Goal: Obtain resource: Obtain resource

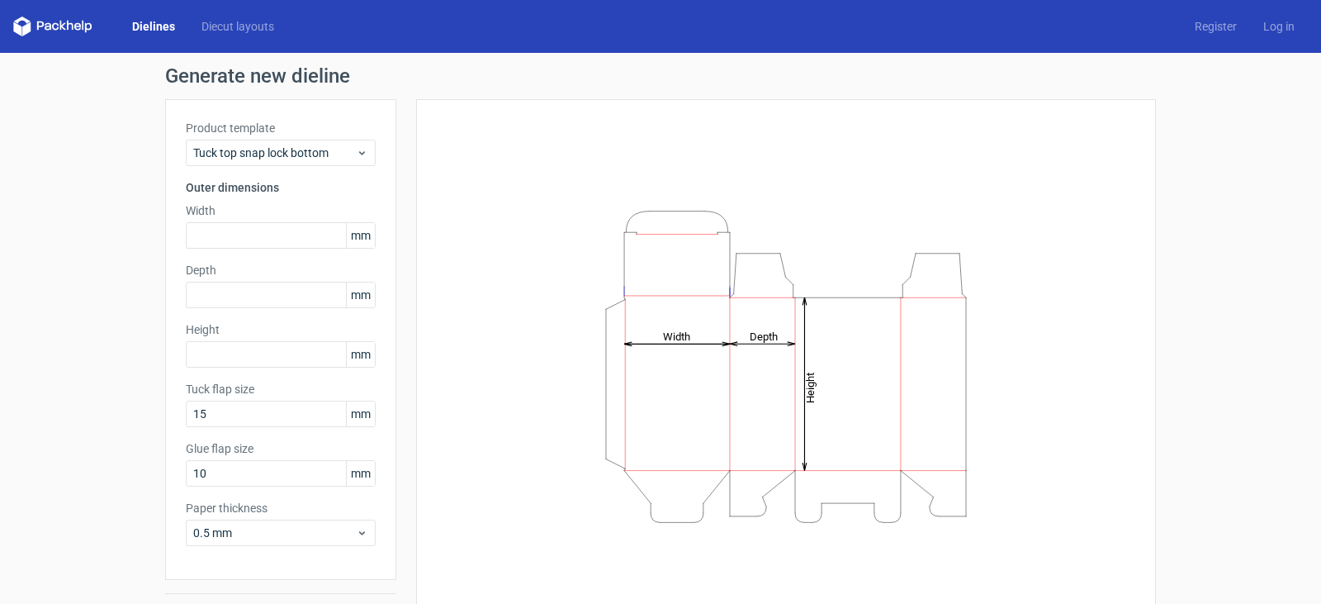
click at [166, 24] on link "Dielines" at bounding box center [153, 26] width 69 height 17
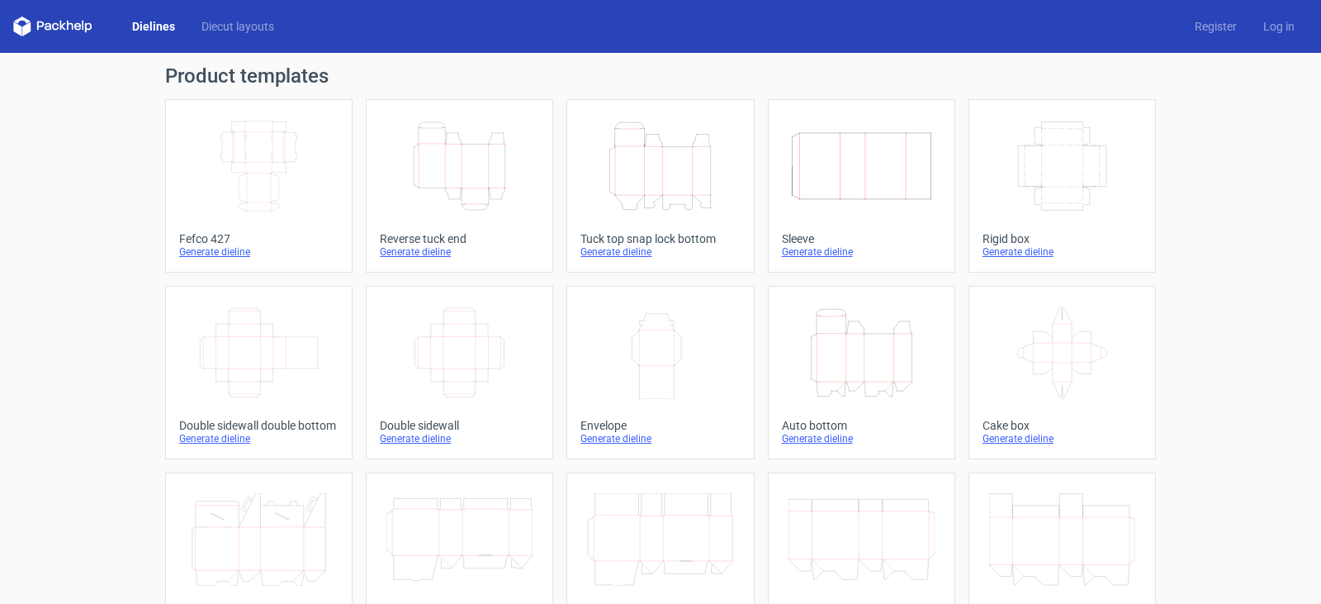
click at [166, 24] on link "Dielines" at bounding box center [153, 26] width 69 height 17
click at [388, 173] on icon "Height Depth Width" at bounding box center [459, 166] width 146 height 92
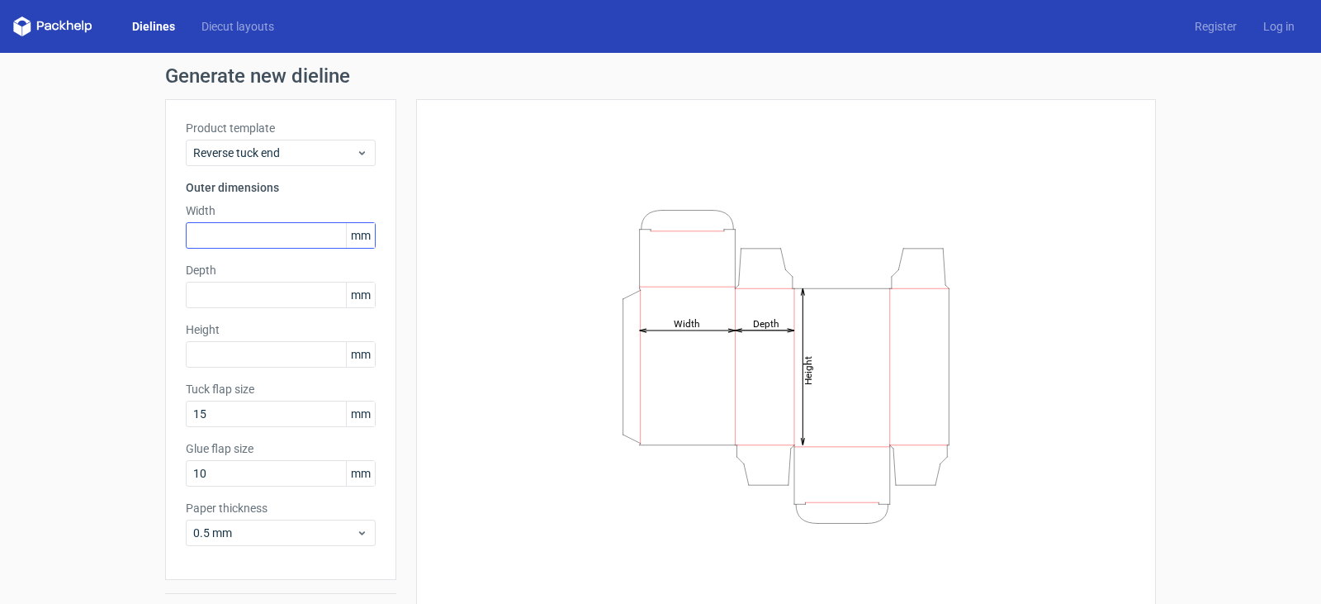
drag, startPoint x: 279, startPoint y: 258, endPoint x: 273, endPoint y: 227, distance: 31.9
click at [274, 254] on div "Product template Reverse tuck end Outer dimensions Width mm Depth mm Height [PE…" at bounding box center [280, 339] width 231 height 481
click at [273, 224] on input "text" at bounding box center [281, 235] width 190 height 26
type input "100"
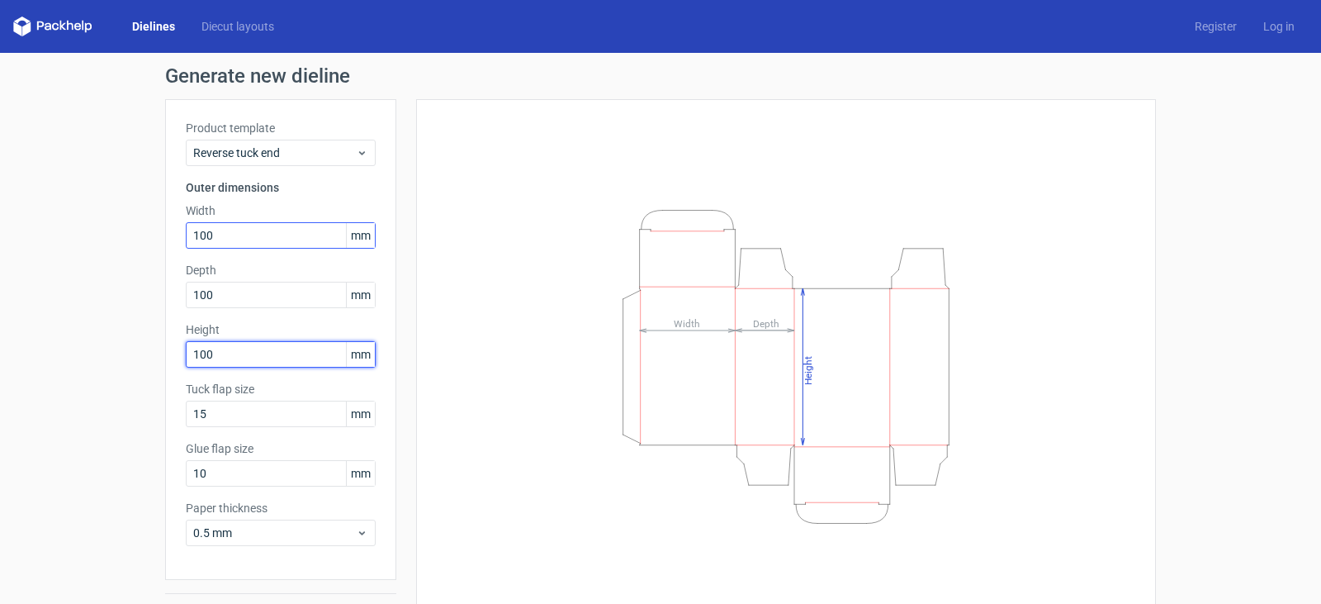
type input "100"
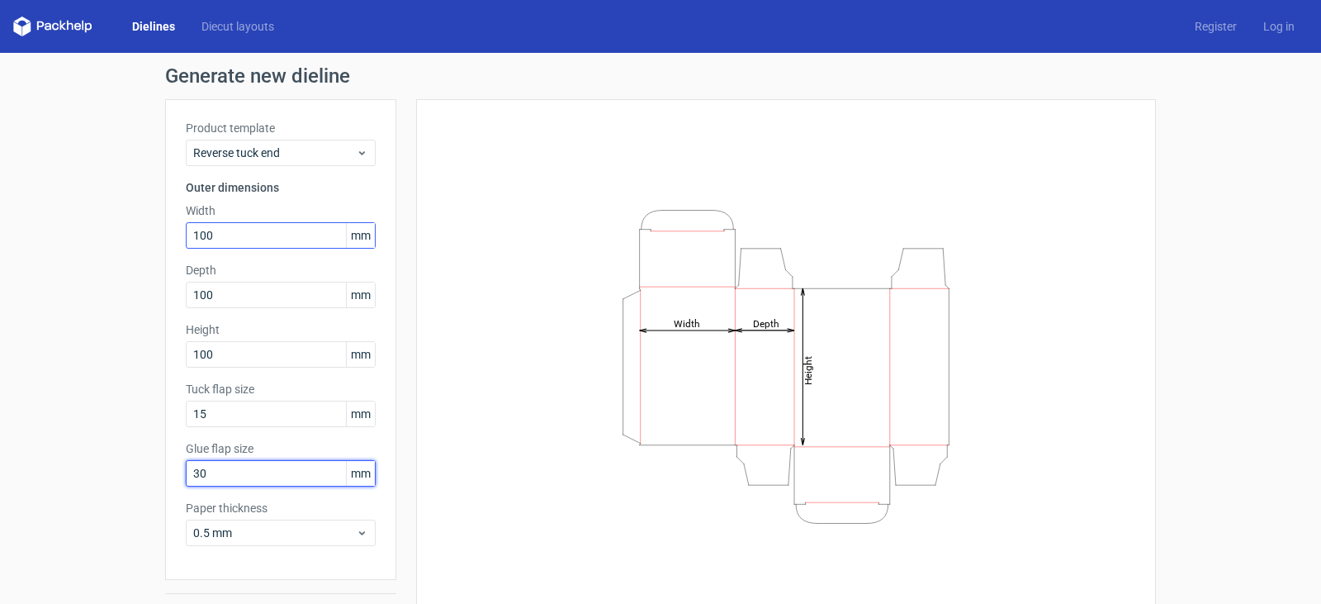
type input "30"
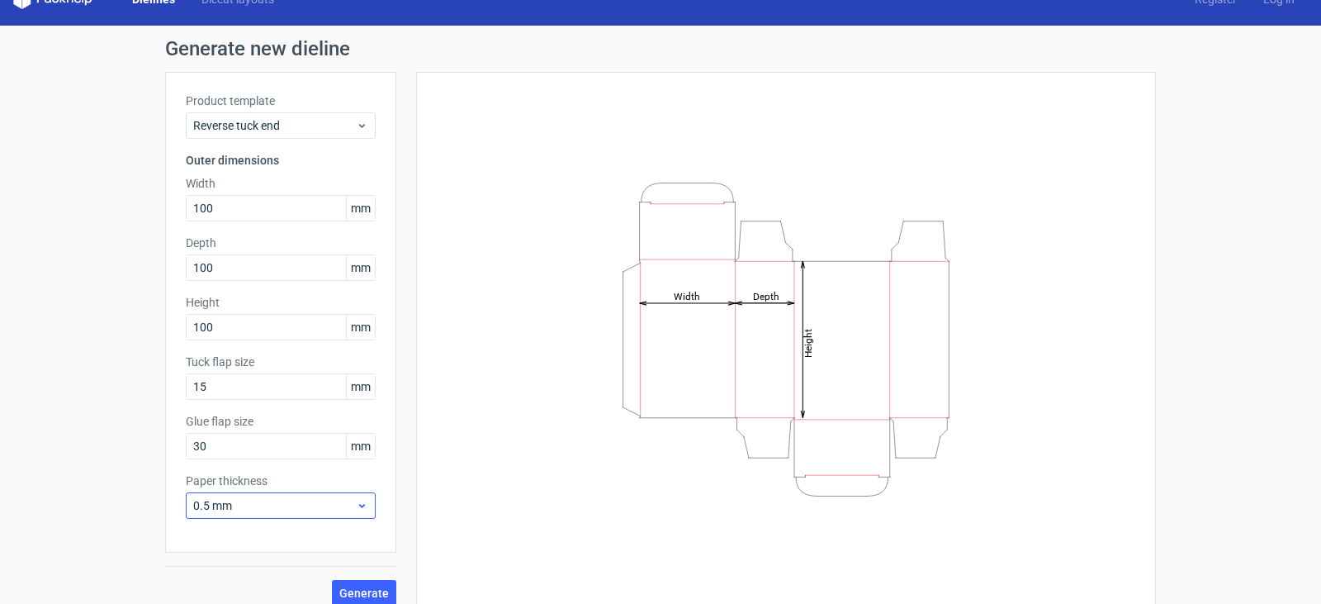
scroll to position [43, 0]
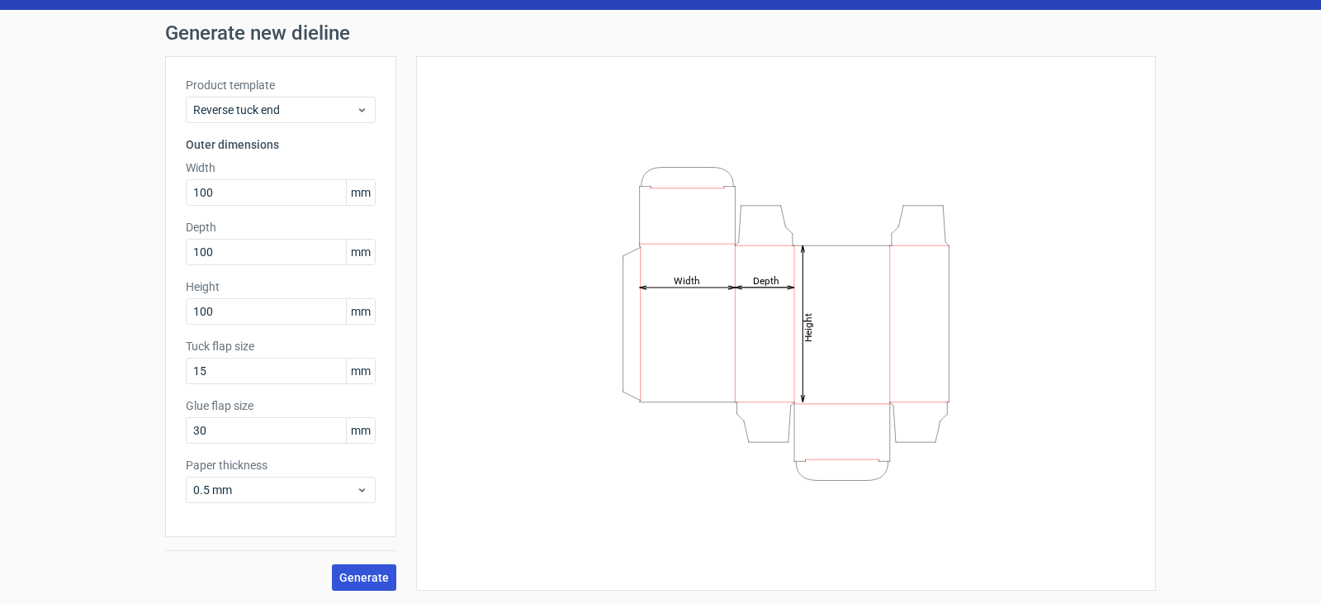
click at [354, 581] on span "Generate" at bounding box center [364, 577] width 50 height 12
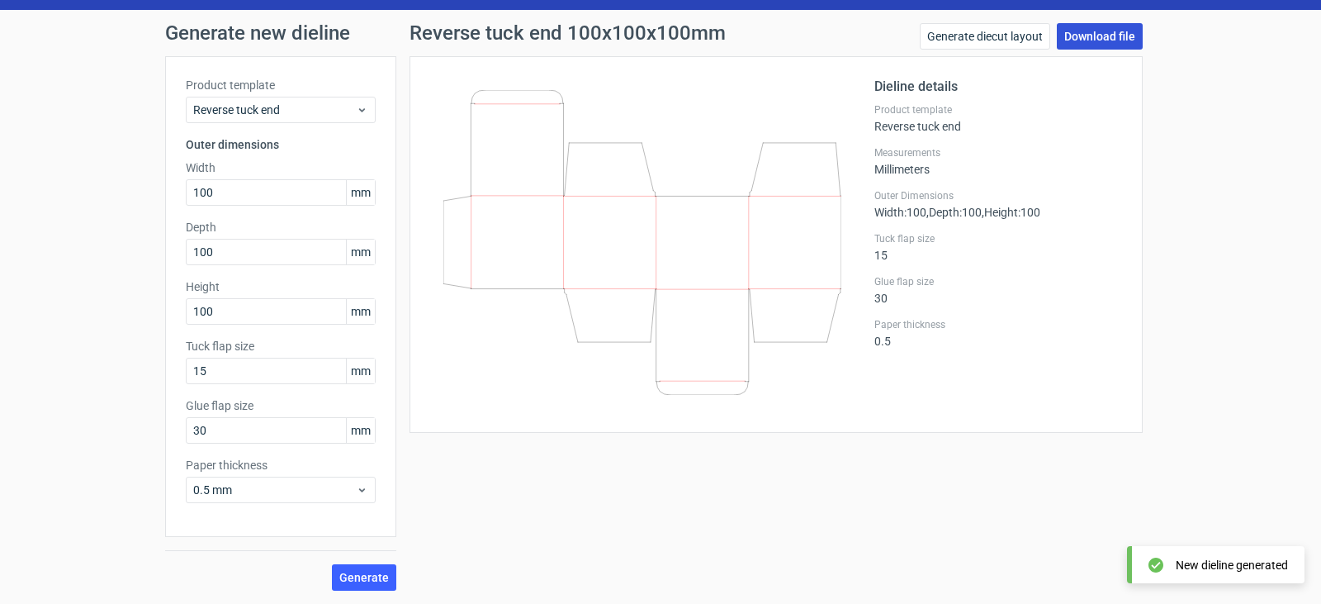
click at [1122, 38] on link "Download file" at bounding box center [1100, 36] width 86 height 26
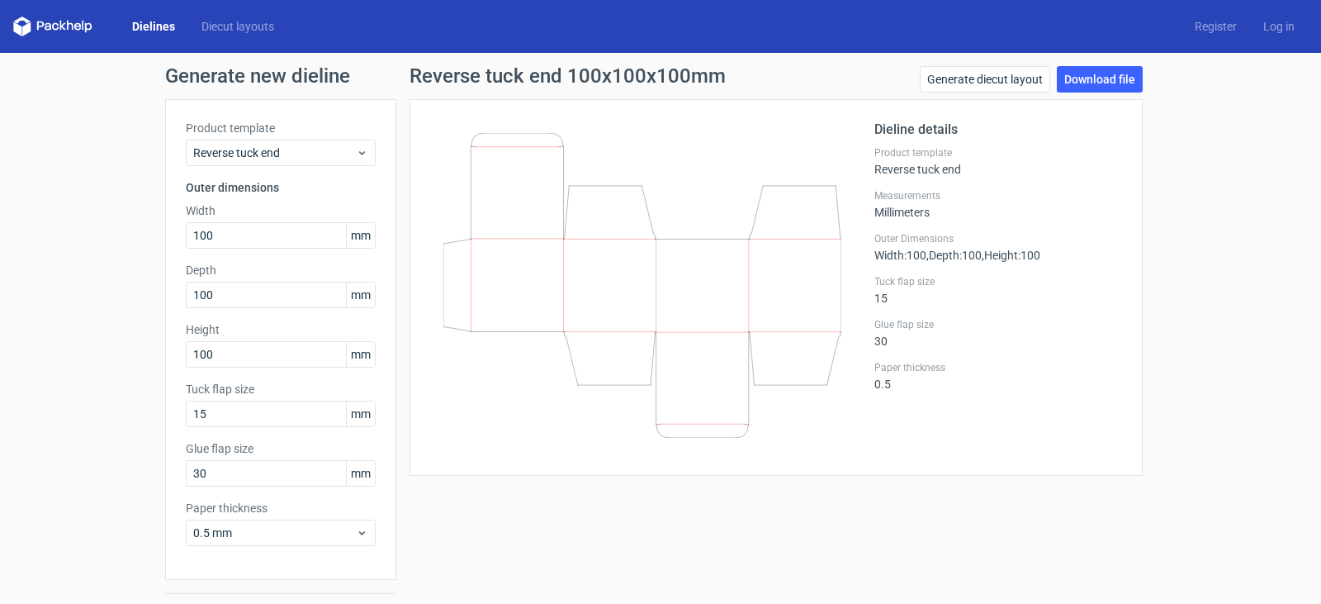
click at [147, 30] on link "Dielines" at bounding box center [153, 26] width 69 height 17
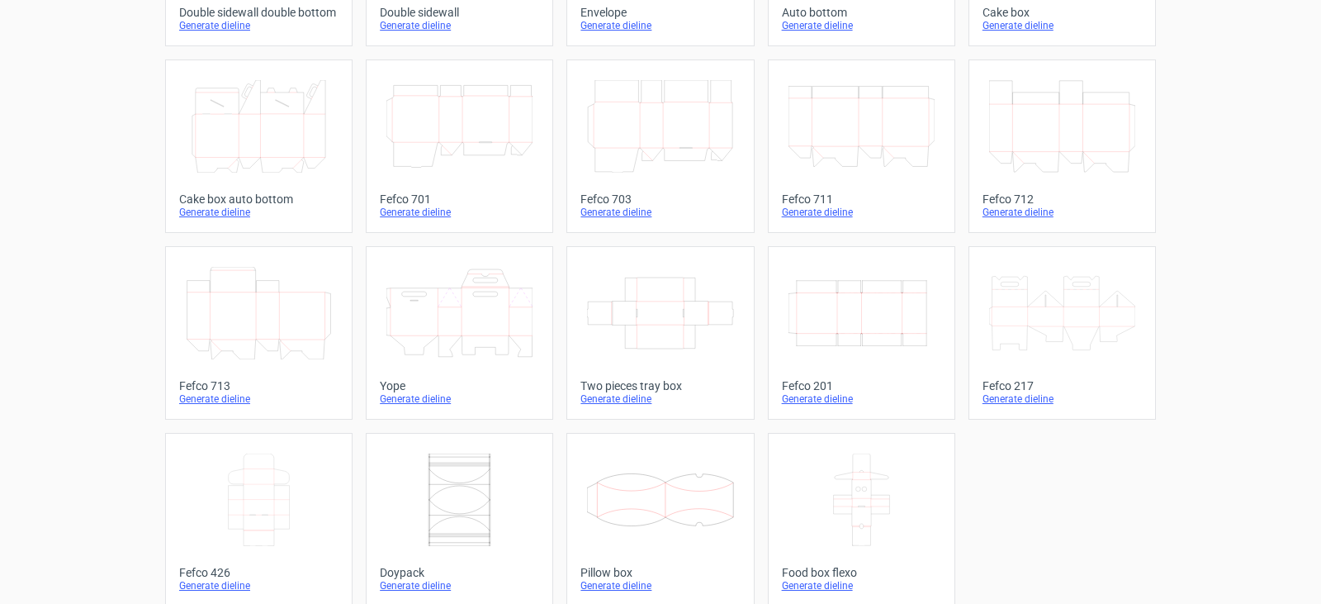
scroll to position [429, 0]
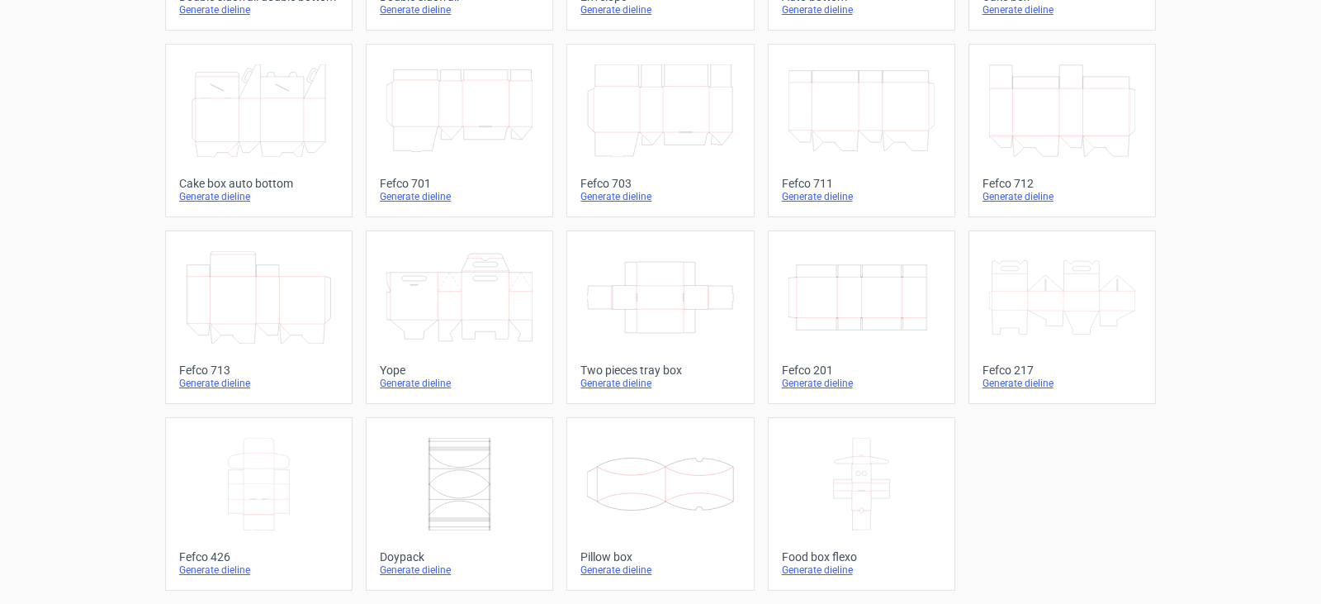
click at [896, 309] on icon "Width Depth Height" at bounding box center [862, 297] width 146 height 92
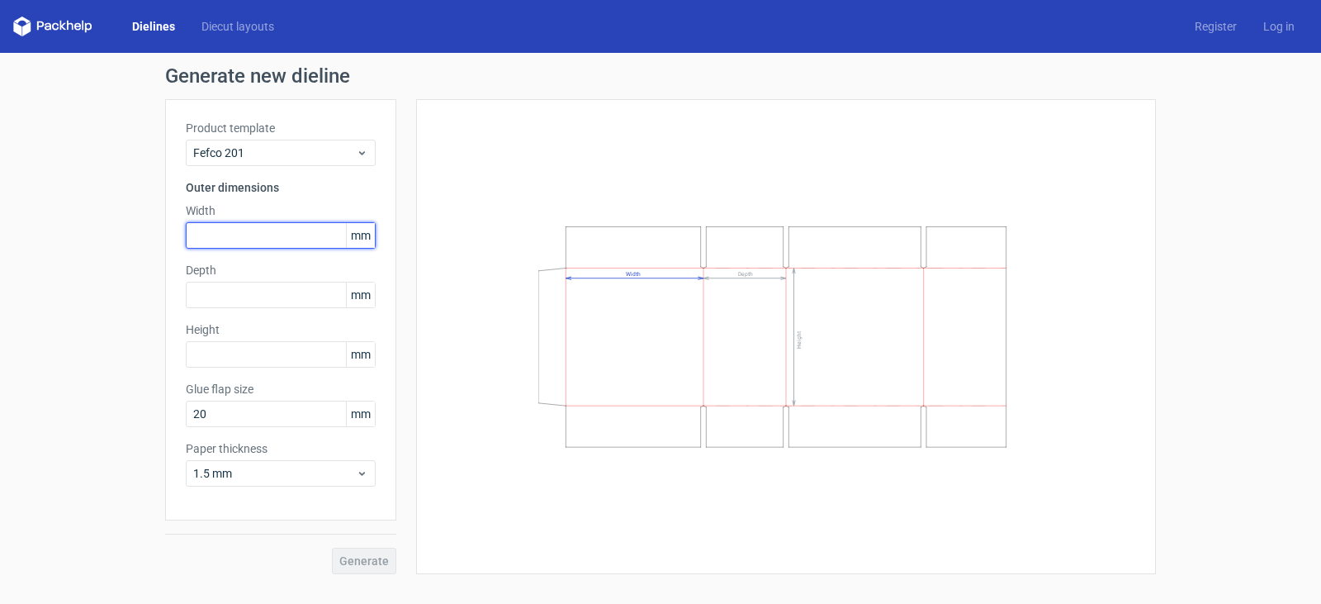
click at [263, 234] on input "text" at bounding box center [281, 235] width 190 height 26
type input "100"
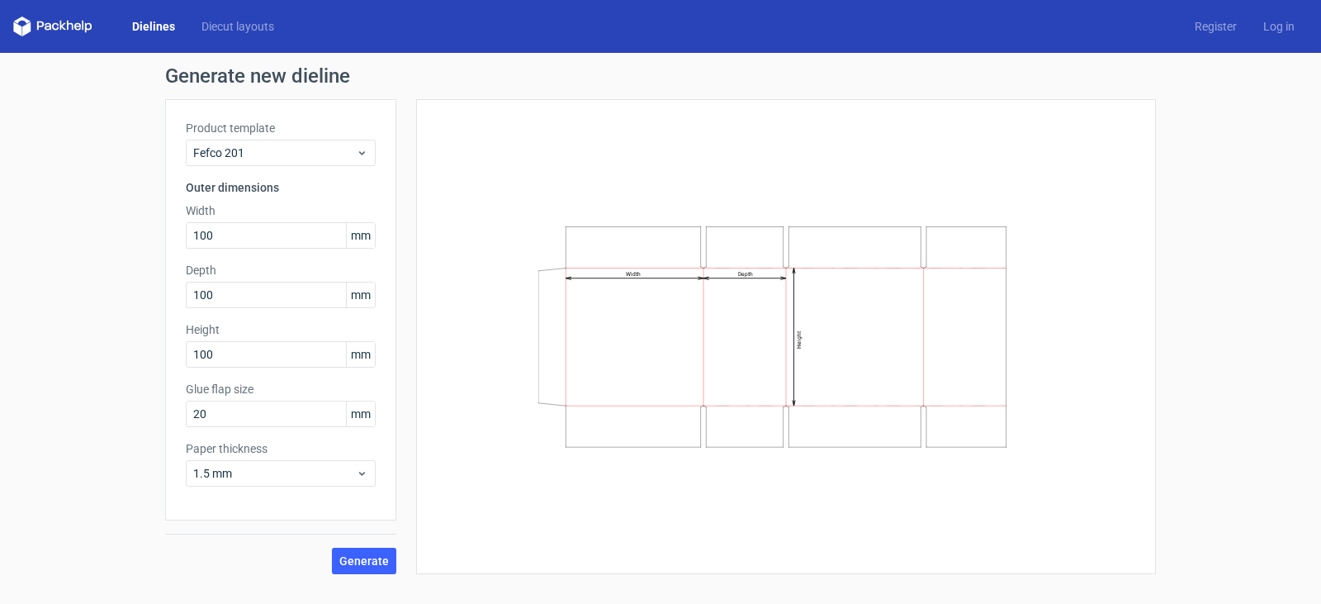
click at [322, 490] on div "Product template Fefco 201 Outer dimensions Width 100 mm Depth 100 mm Height 10…" at bounding box center [280, 309] width 231 height 421
click at [320, 473] on span "1.5 mm" at bounding box center [274, 473] width 163 height 17
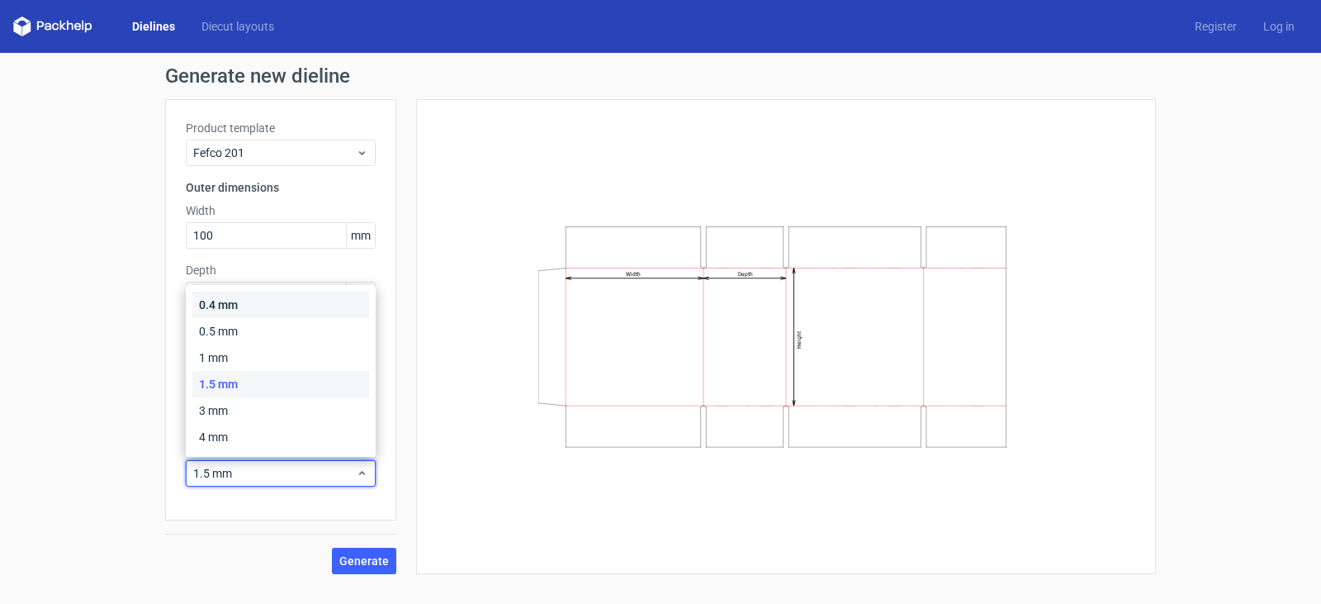
click at [274, 316] on div "0.4 mm" at bounding box center [280, 304] width 177 height 26
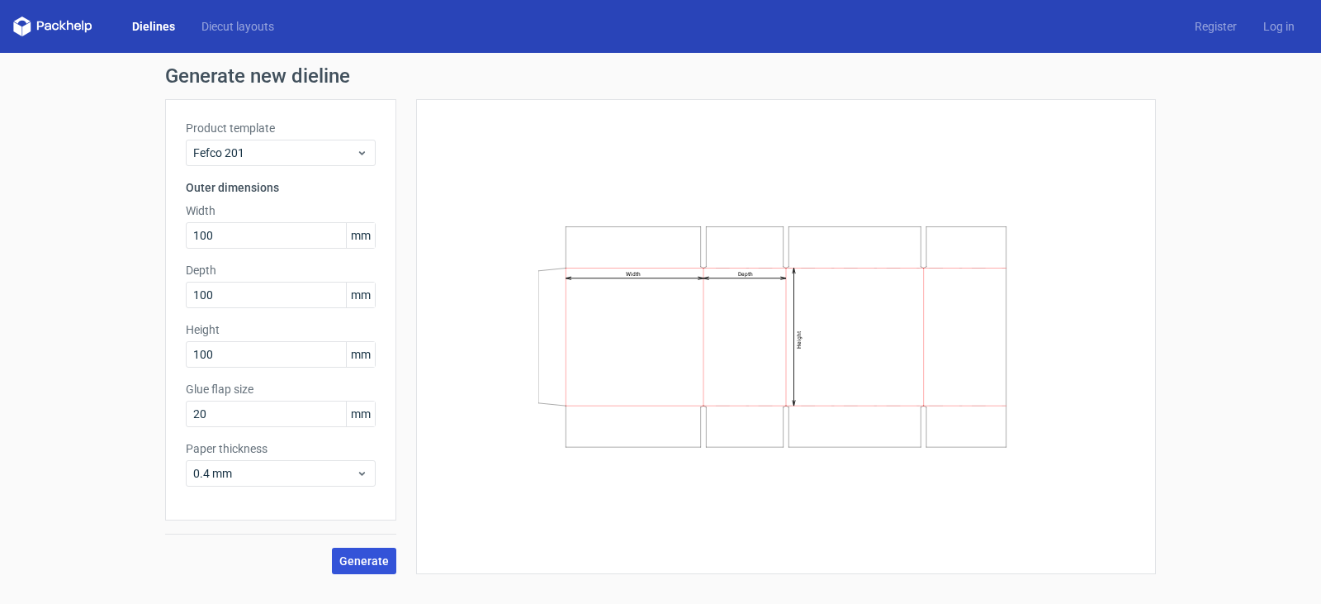
click at [361, 558] on span "Generate" at bounding box center [364, 561] width 50 height 12
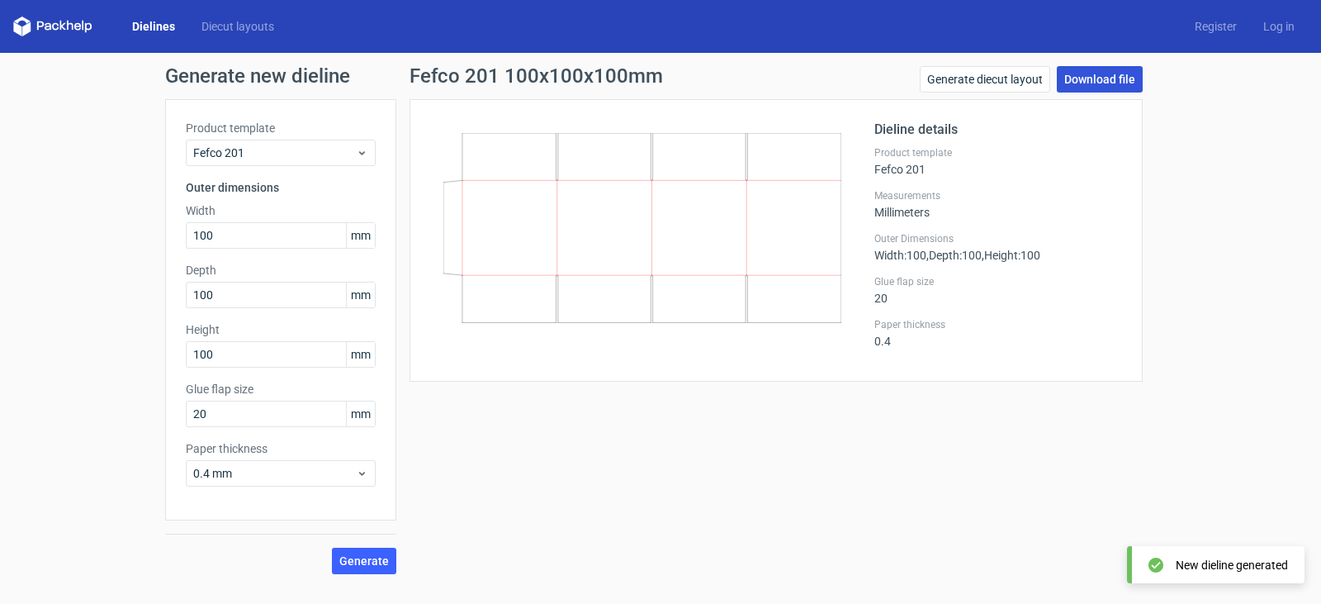
click at [1086, 80] on link "Download file" at bounding box center [1100, 79] width 86 height 26
